Goal: Task Accomplishment & Management: Use online tool/utility

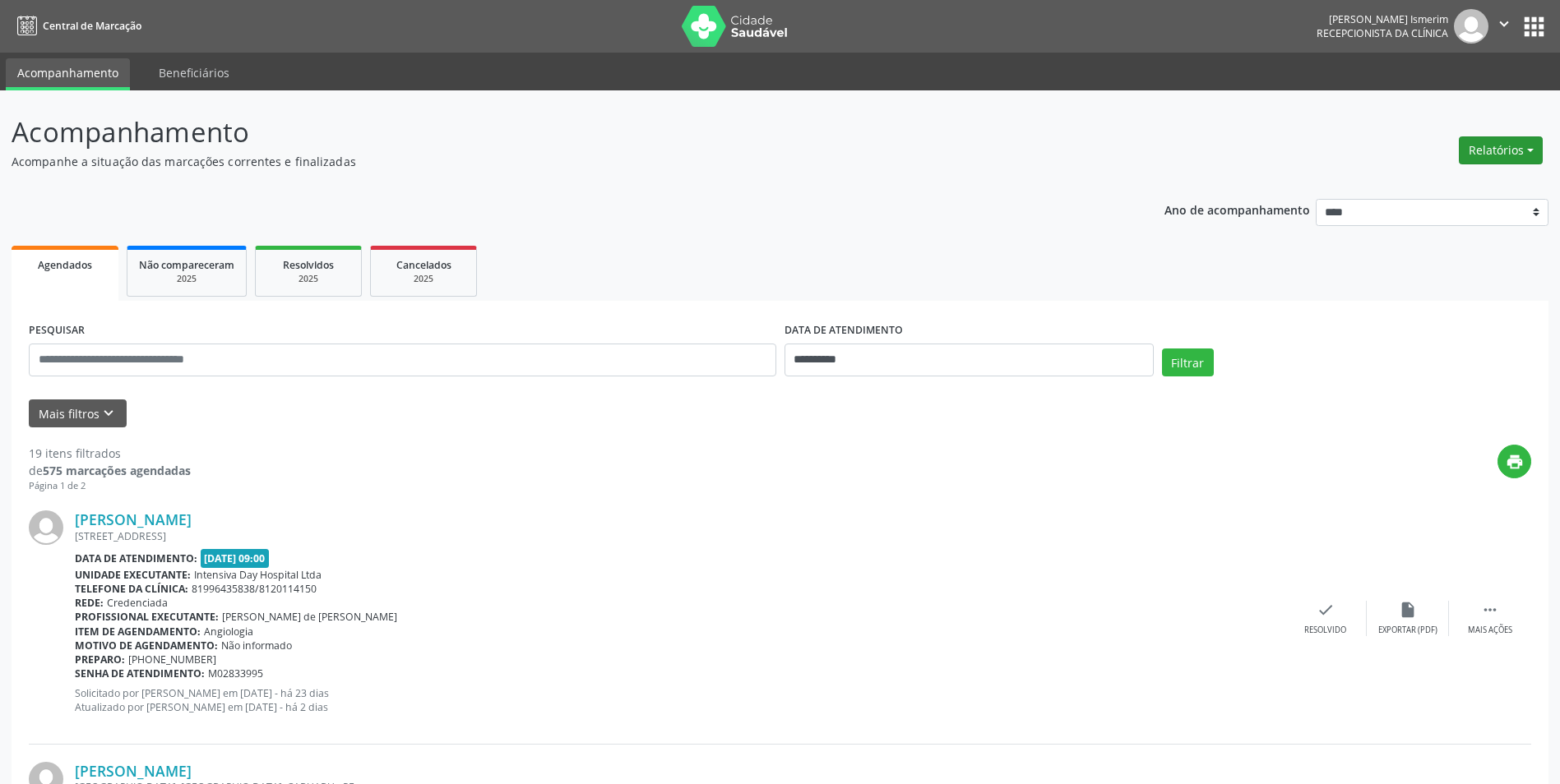
click at [1491, 146] on button "Relatórios" at bounding box center [1500, 150] width 84 height 28
click at [1387, 183] on link "Agendamentos" at bounding box center [1455, 186] width 177 height 23
select select "*"
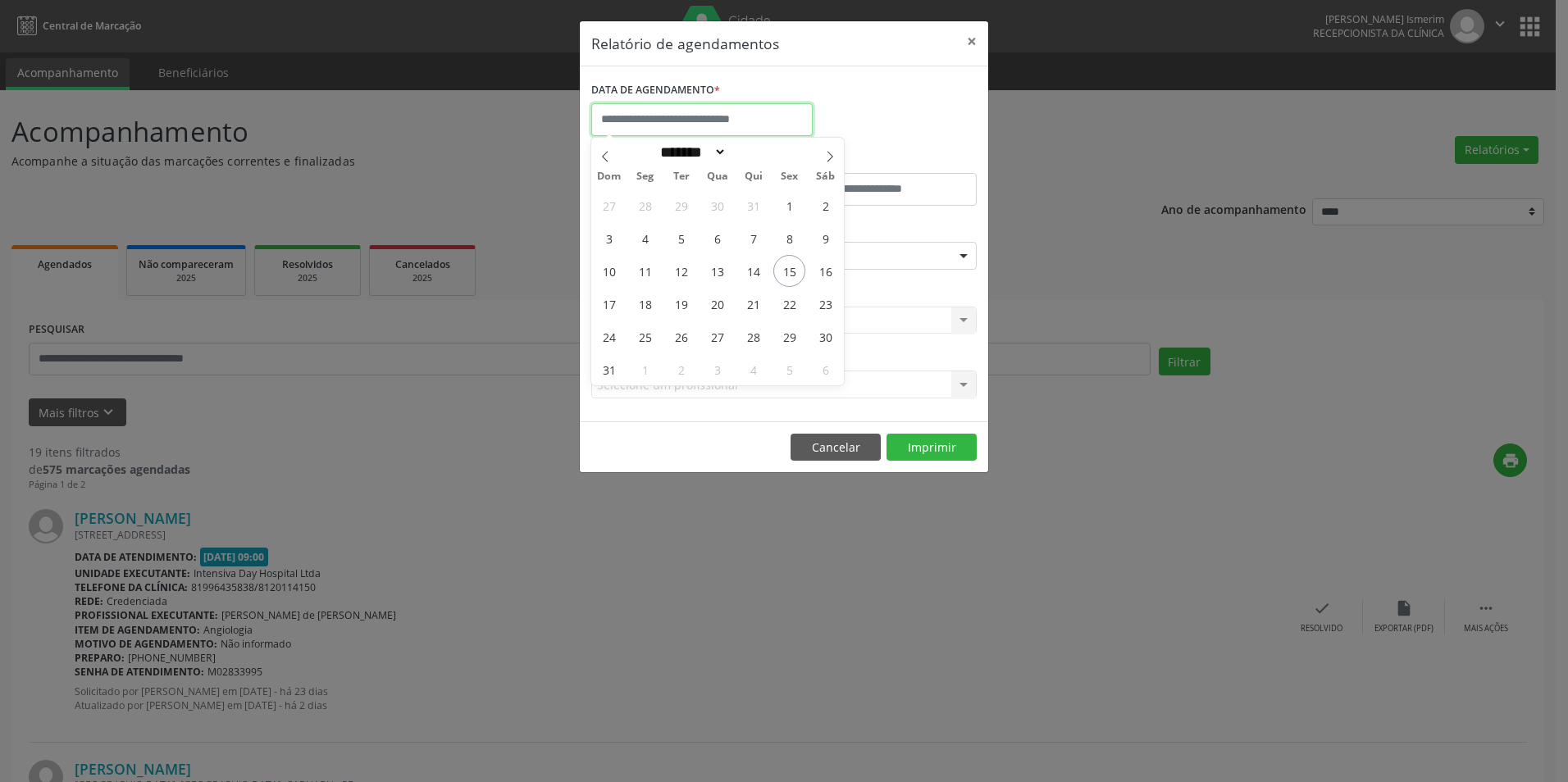
click at [754, 119] on input "text" at bounding box center [702, 119] width 222 height 32
click at [647, 301] on span "18" at bounding box center [644, 303] width 32 height 32
type input "**********"
click at [647, 301] on span "18" at bounding box center [644, 303] width 32 height 32
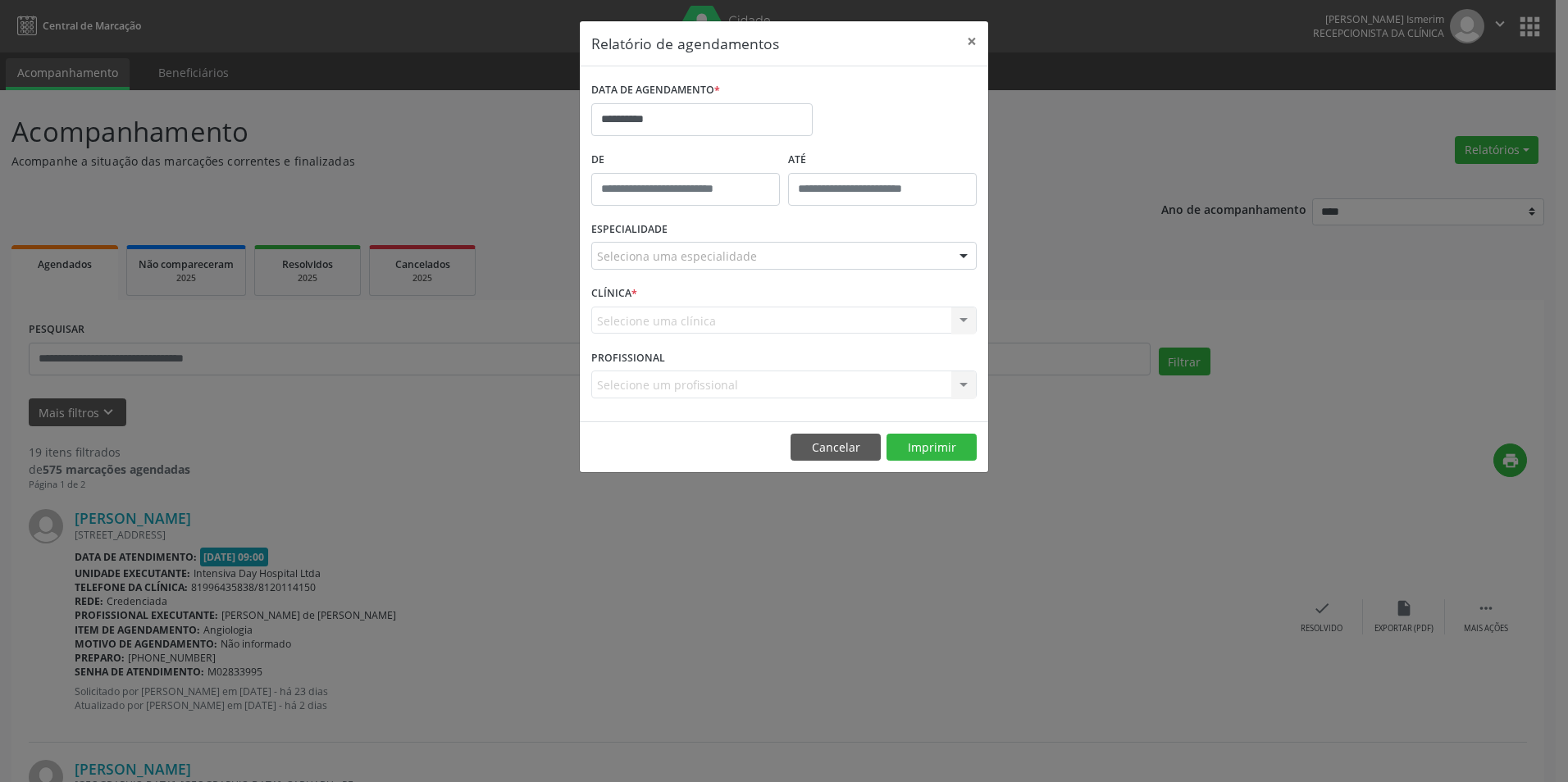
click at [769, 258] on div "Seleciona uma especialidade" at bounding box center [784, 256] width 386 height 28
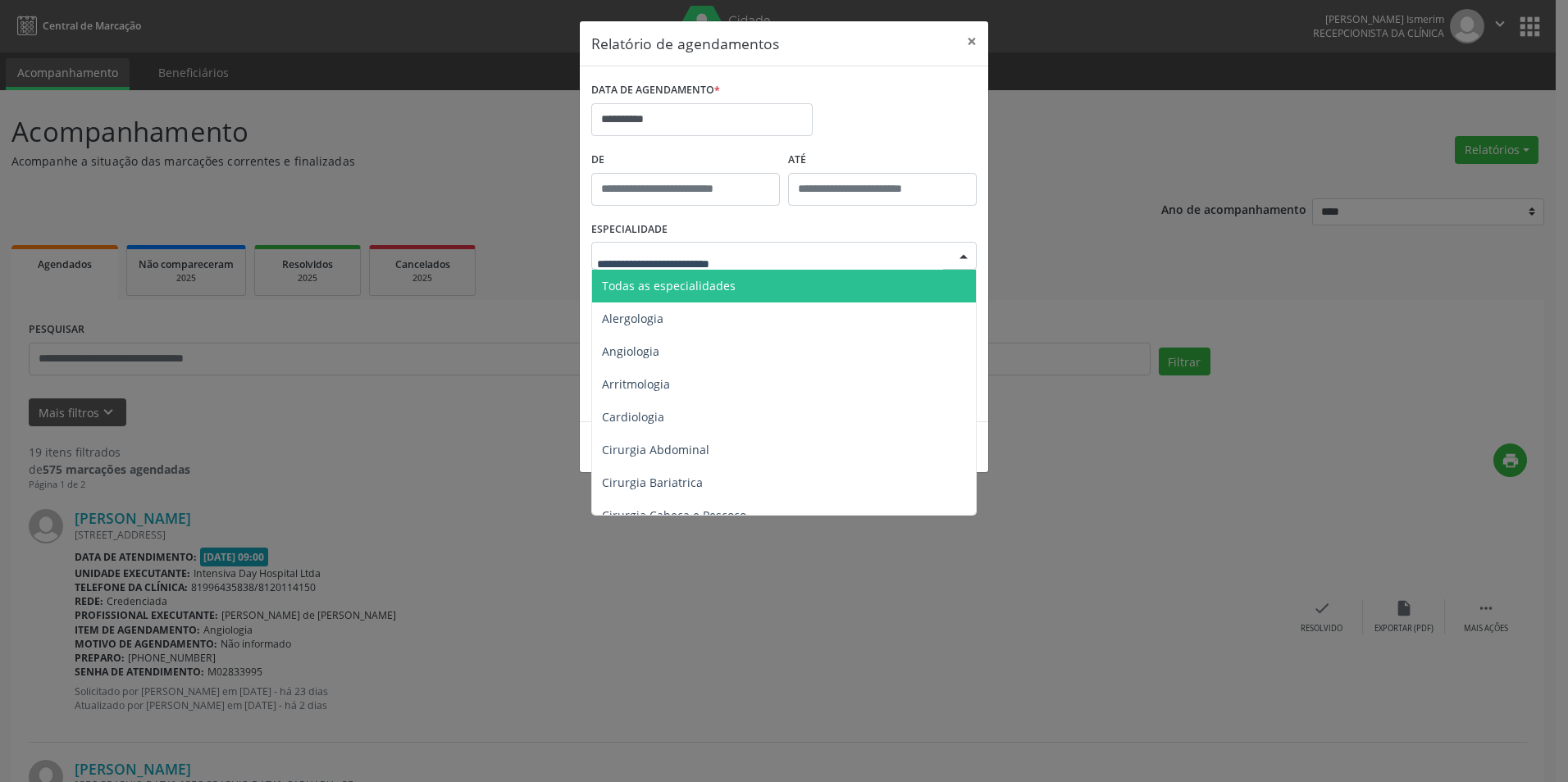
click at [766, 287] on span "Todas as especialidades" at bounding box center [785, 286] width 386 height 32
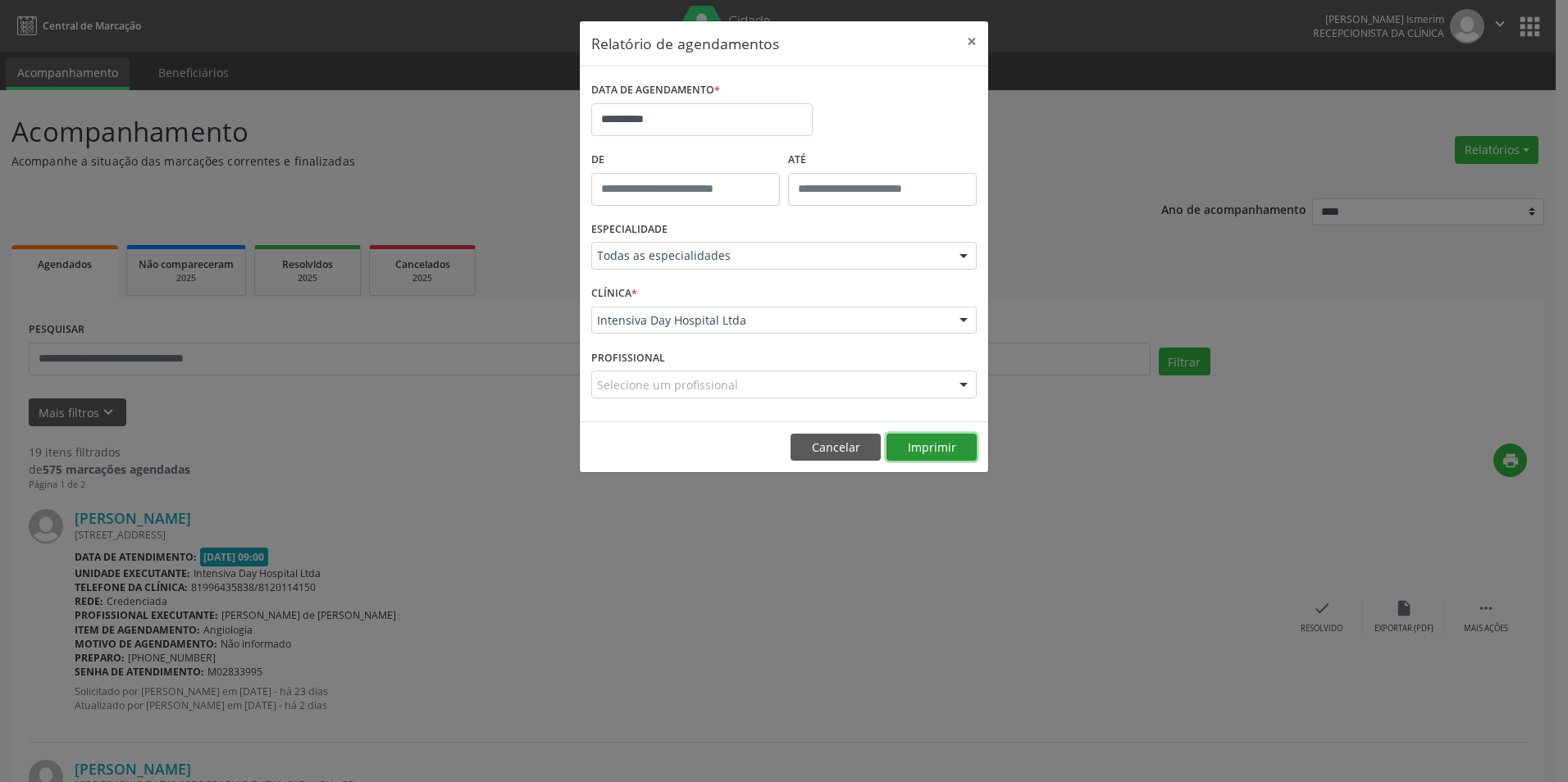
click at [943, 453] on button "Imprimir" at bounding box center [932, 448] width 90 height 28
